Goal: Task Accomplishment & Management: Manage account settings

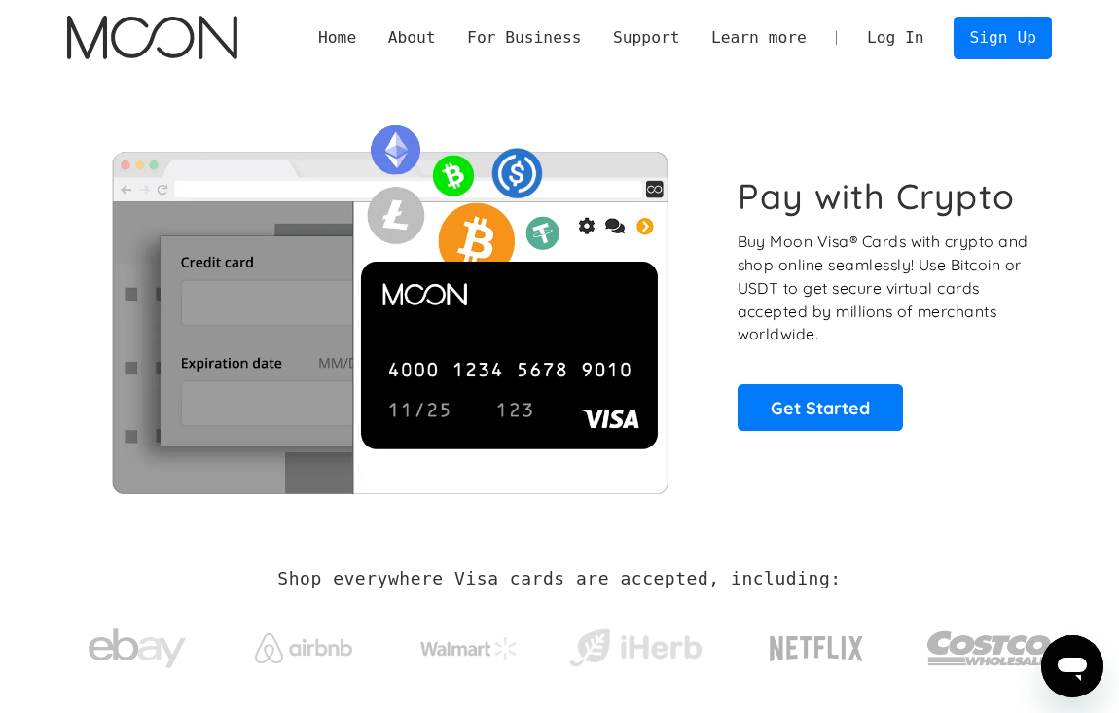
click at [883, 40] on link "Log In" at bounding box center [895, 38] width 89 height 41
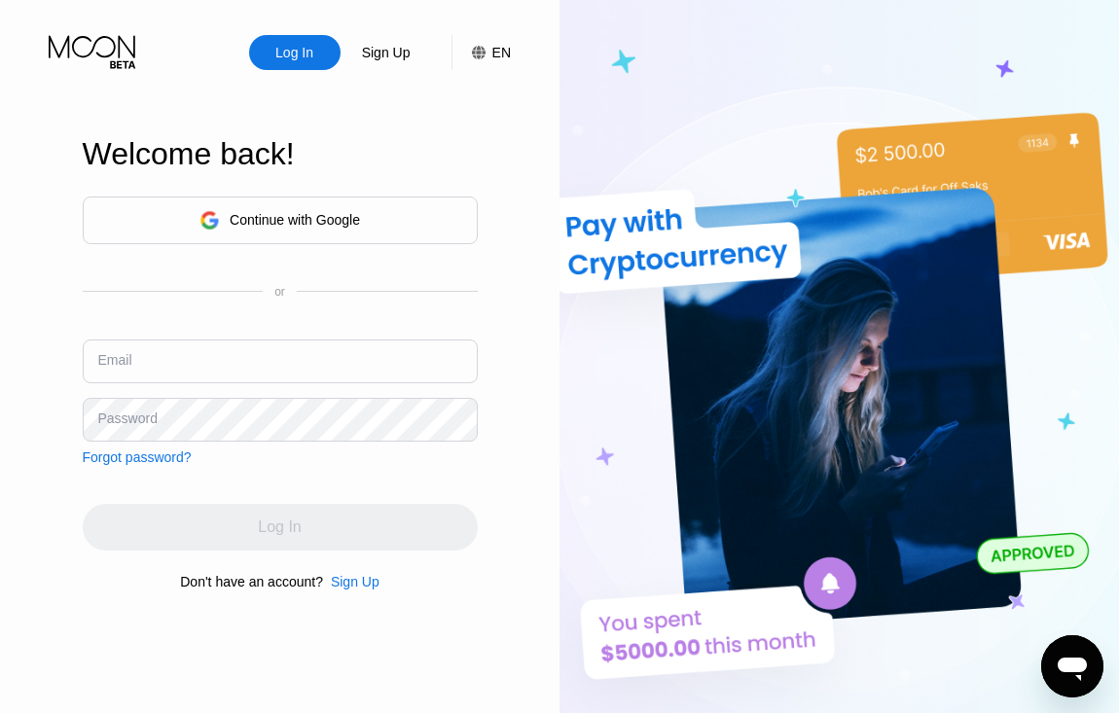
click at [235, 212] on div "Continue with Google" at bounding box center [295, 220] width 130 height 16
